Goal: Navigation & Orientation: Find specific page/section

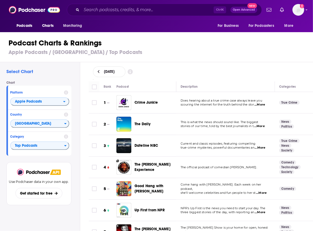
click at [59, 71] on h2 "Select Chart" at bounding box center [40, 72] width 69 height 6
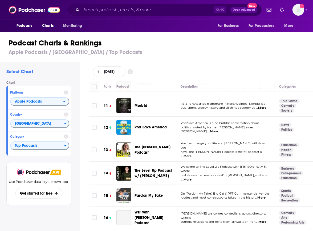
scroll to position [178, 0]
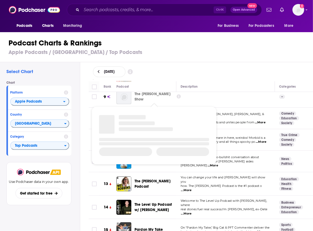
click at [141, 97] on span "The [PERSON_NAME] Show" at bounding box center [152, 97] width 36 height 10
click at [137, 97] on span "The [PERSON_NAME] Show" at bounding box center [152, 97] width 36 height 10
click at [120, 97] on img at bounding box center [123, 96] width 15 height 15
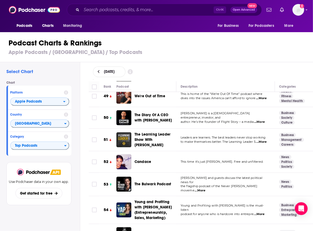
scroll to position [1067, 0]
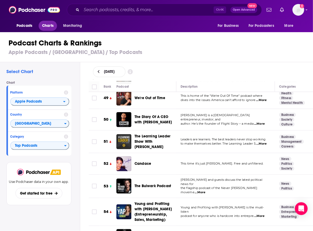
click at [47, 25] on span "Charts" at bounding box center [47, 25] width 11 height 7
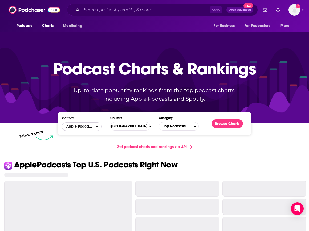
click at [88, 129] on span "Apple Podcasts" at bounding box center [79, 126] width 34 height 9
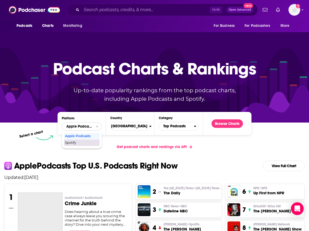
click at [85, 142] on span "Spotify" at bounding box center [81, 142] width 33 height 3
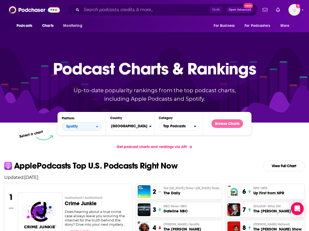
click at [231, 123] on button "Browse Charts" at bounding box center [226, 124] width 31 height 9
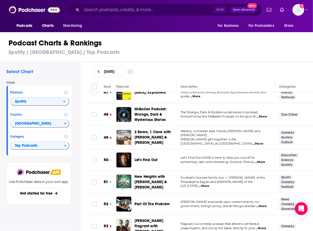
scroll to position [1006, 0]
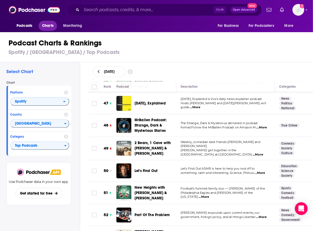
click at [48, 28] on span "Charts" at bounding box center [47, 25] width 11 height 7
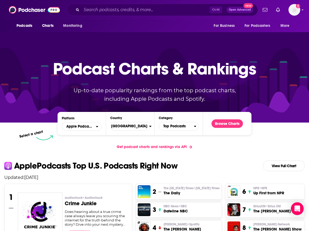
click at [223, 118] on div "Podcast Charts & Rankings Up-to-date popularity rankings from the top podcast c…" at bounding box center [154, 77] width 229 height 86
click at [226, 125] on button "Browse Charts" at bounding box center [226, 124] width 31 height 9
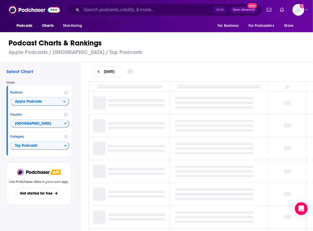
click at [226, 125] on div at bounding box center [214, 126] width 79 height 3
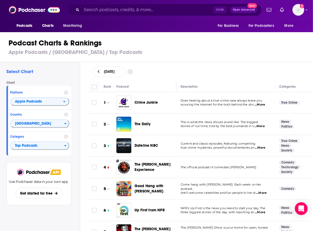
click at [62, 35] on div "Podcast Charts & Rankings Apple Podcasts / United States / Top Podcasts" at bounding box center [158, 47] width 317 height 30
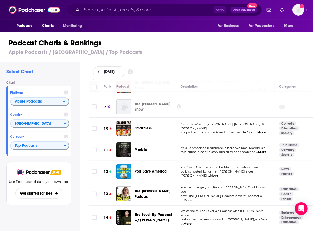
scroll to position [168, 0]
click at [140, 105] on span "The [PERSON_NAME] Show" at bounding box center [152, 107] width 36 height 10
